Goal: Task Accomplishment & Management: Complete application form

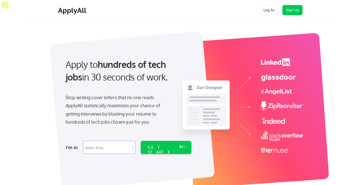
drag, startPoint x: 154, startPoint y: 76, endPoint x: 118, endPoint y: 61, distance: 39.4
click at [118, 61] on div "Apply to hundreds of tech jobs in 30 seconds of work." at bounding box center [128, 70] width 124 height 25
click at [79, 65] on div "Apply to hundreds of tech jobs in 30 seconds of work." at bounding box center [128, 70] width 124 height 25
drag, startPoint x: 67, startPoint y: 62, endPoint x: 163, endPoint y: 86, distance: 98.9
click at [163, 86] on div "Apply to hundreds of tech jobs in 30 seconds of work." at bounding box center [127, 75] width 134 height 34
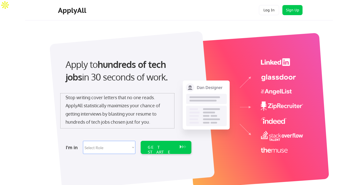
drag, startPoint x: 152, startPoint y: 95, endPoint x: 155, endPoint y: 98, distance: 3.2
click at [152, 96] on div "Stop writing cover letters that no one reads. ApplyAll statistically maximizes …" at bounding box center [118, 109] width 104 height 33
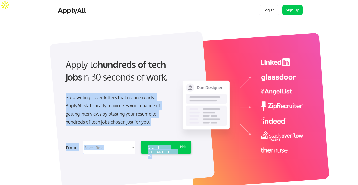
drag, startPoint x: 65, startPoint y: 94, endPoint x: 167, endPoint y: 128, distance: 107.0
click at [167, 128] on div "Apply to hundreds of tech jobs in 30 seconds of work. Stop writing cover letter…" at bounding box center [127, 104] width 141 height 103
click at [104, 146] on select "Select Role Software Engineering Product Management Customer Success Sales UI/U…" at bounding box center [109, 147] width 52 height 13
select select ""sales0""
click at [83, 141] on select "Select Role Software Engineering Product Management Customer Success Sales UI/U…" at bounding box center [109, 147] width 52 height 13
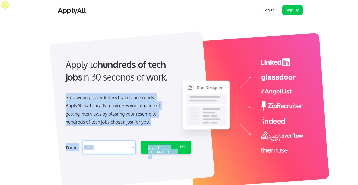
select select ""sales0""
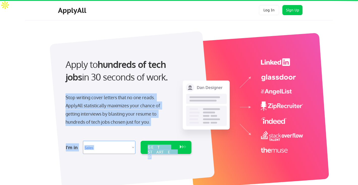
click at [132, 146] on select "Select Role Software Engineering Product Management Customer Success Sales UI/U…" at bounding box center [109, 147] width 52 height 13
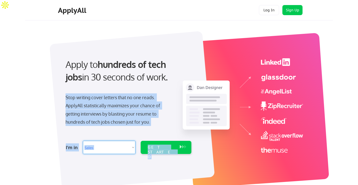
click at [161, 118] on div "Stop writing cover letters that no one reads. ApplyAll statistically maximizes …" at bounding box center [118, 109] width 104 height 33
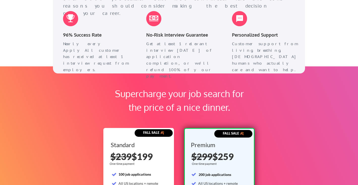
scroll to position [681, 0]
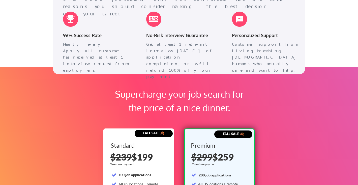
drag, startPoint x: 145, startPoint y: 35, endPoint x: 211, endPoint y: 62, distance: 72.2
click at [211, 62] on div "No-Risk Interview Guarantee Get at least 1 relevant interview [DATE] of applica…" at bounding box center [180, 37] width 78 height 60
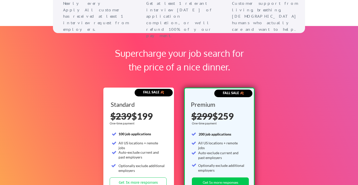
scroll to position [722, 0]
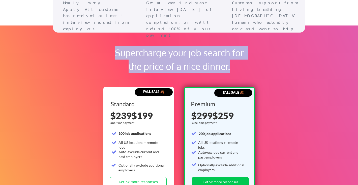
drag, startPoint x: 235, startPoint y: 65, endPoint x: 116, endPoint y: 53, distance: 119.1
click at [116, 53] on div "Supercharge your job search for the price of a nice dinner." at bounding box center [179, 59] width 141 height 27
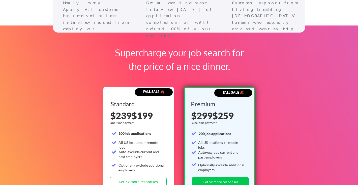
click at [84, 85] on div "Supercharge your job search for the price of a nice dinner. FALL SALE 🍂 Standar…" at bounding box center [179, 132] width 358 height 214
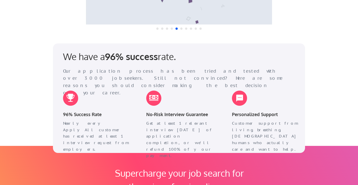
scroll to position [413, 0]
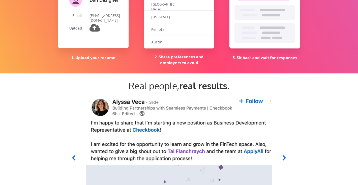
click at [302, 91] on div "Real people, real results ." at bounding box center [179, 87] width 252 height 15
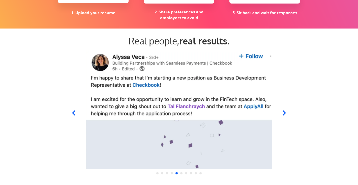
scroll to position [458, 0]
click at [282, 115] on div at bounding box center [179, 109] width 248 height 118
click at [284, 114] on icon at bounding box center [284, 112] width 6 height 6
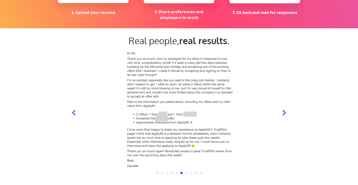
click at [284, 114] on icon at bounding box center [284, 112] width 6 height 6
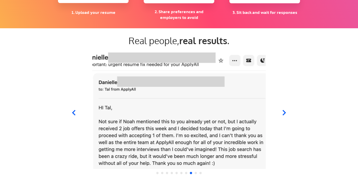
click at [284, 114] on icon at bounding box center [283, 112] width 3 height 5
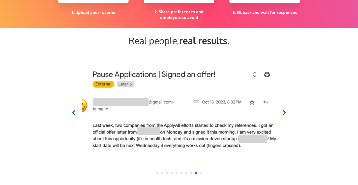
click at [74, 111] on icon at bounding box center [73, 112] width 3 height 5
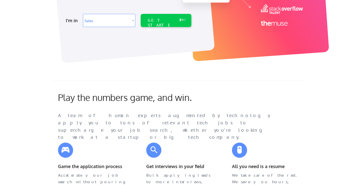
scroll to position [0, 0]
